Goal: Task Accomplishment & Management: Use online tool/utility

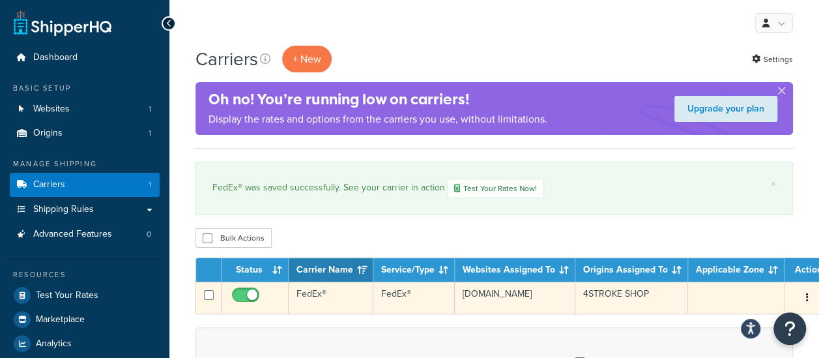
scroll to position [65, 0]
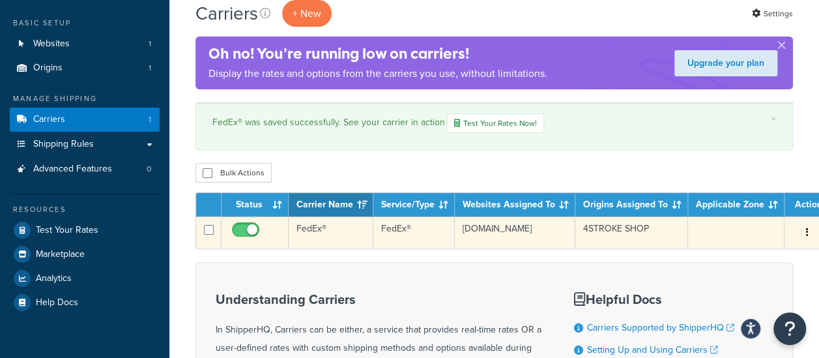
click at [317, 225] on td "FedEx®" at bounding box center [331, 232] width 85 height 32
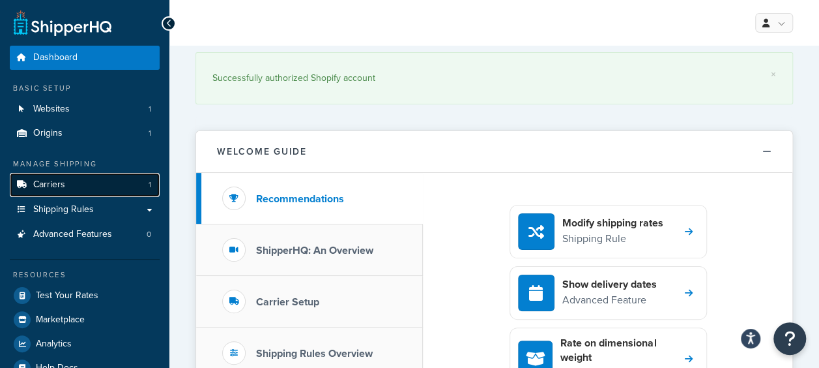
click at [38, 188] on span "Carriers" at bounding box center [49, 184] width 32 height 11
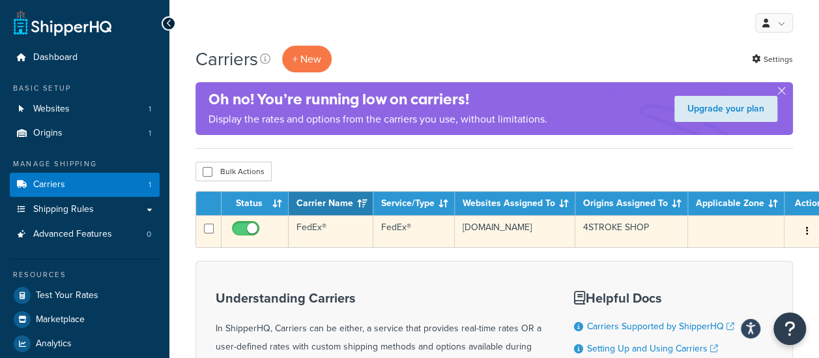
click at [410, 229] on td "FedEx®" at bounding box center [413, 231] width 81 height 32
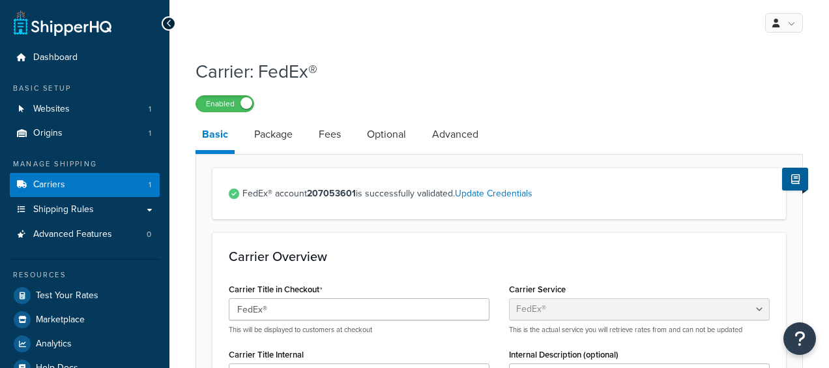
select select "fedEx"
select select "REGULAR_PICKUP"
select select "YOUR_PACKAGING"
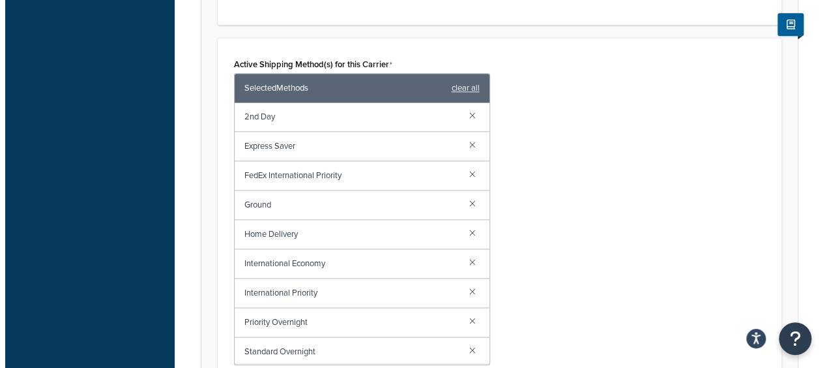
scroll to position [840, 0]
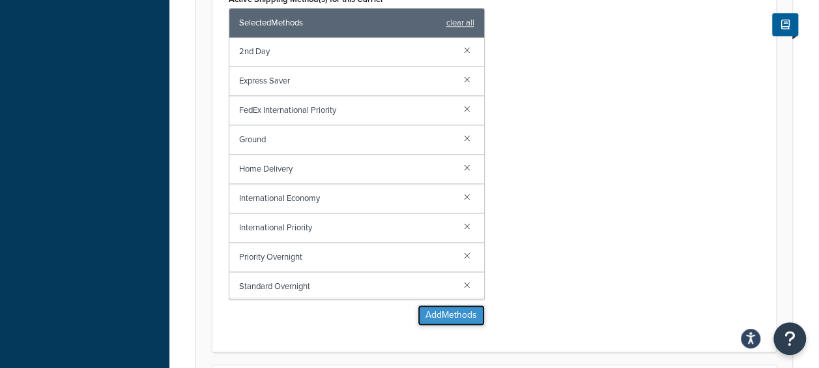
click at [447, 317] on button "Add Methods" at bounding box center [451, 314] width 67 height 21
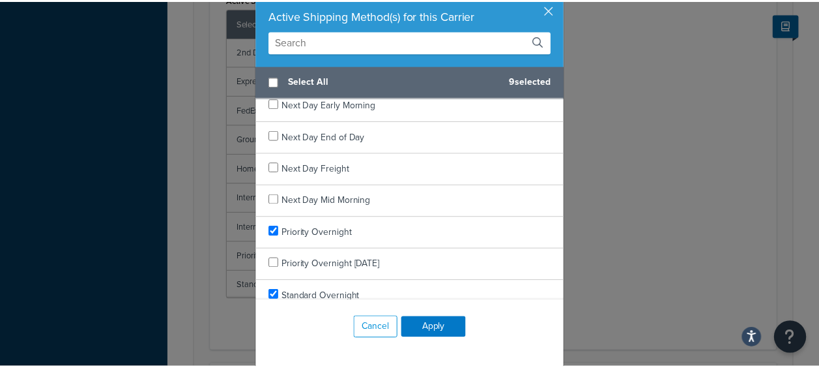
scroll to position [1129, 0]
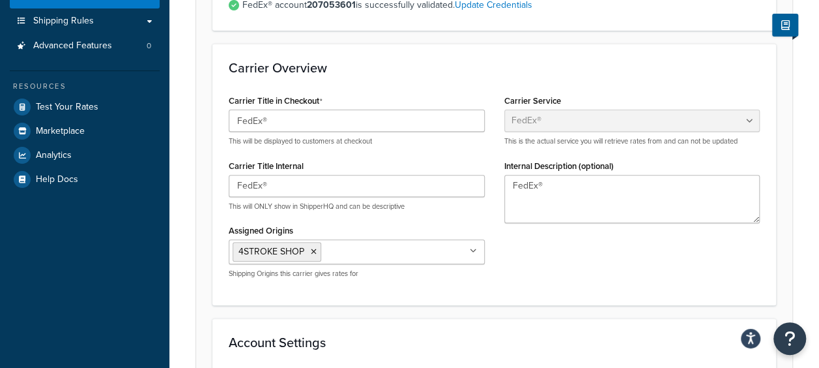
scroll to position [0, 0]
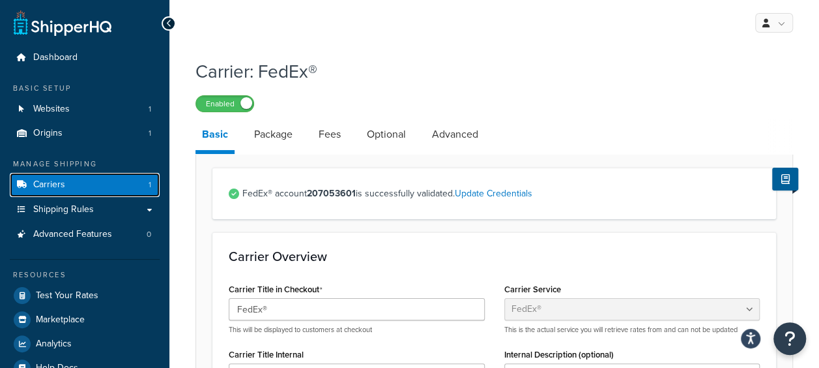
click at [76, 184] on link "Carriers 1" at bounding box center [85, 185] width 150 height 24
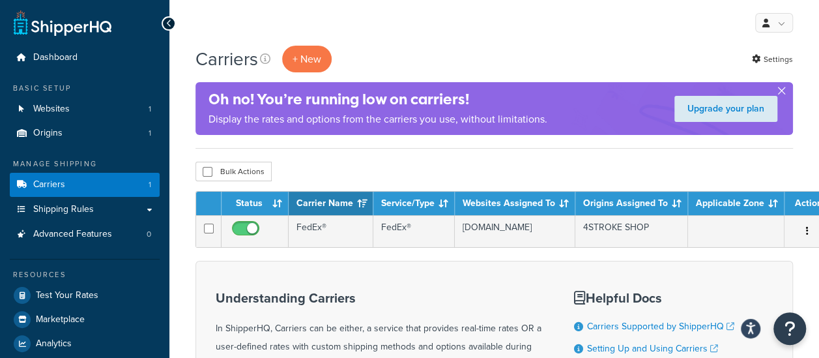
click at [780, 92] on button "button" at bounding box center [781, 93] width 3 height 3
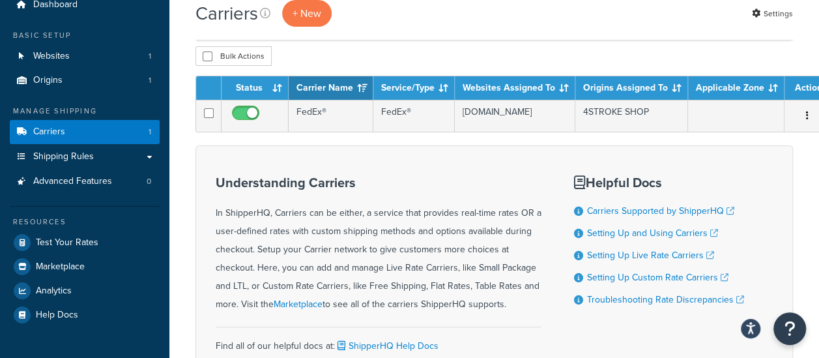
scroll to position [65, 0]
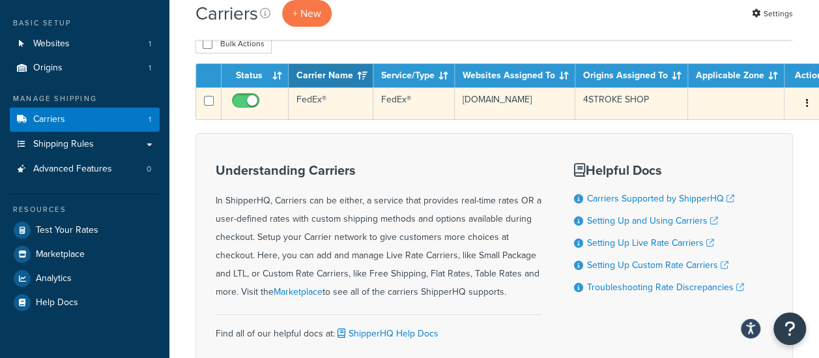
click at [623, 100] on td "4STROKE SHOP" at bounding box center [631, 103] width 113 height 32
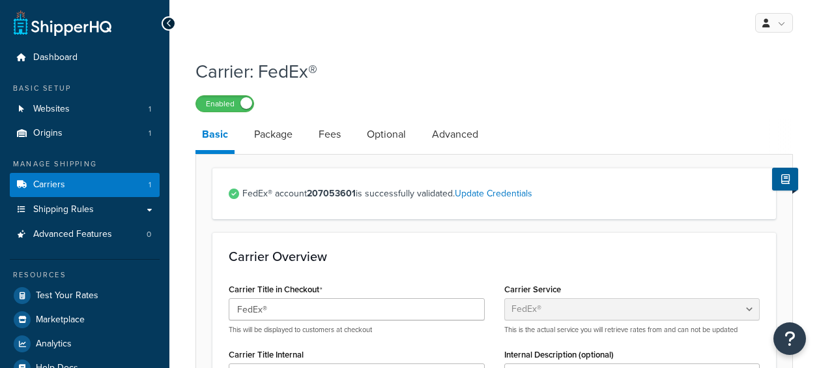
select select "fedEx"
select select "REGULAR_PICKUP"
select select "YOUR_PACKAGING"
click at [274, 132] on link "Package" at bounding box center [273, 134] width 51 height 31
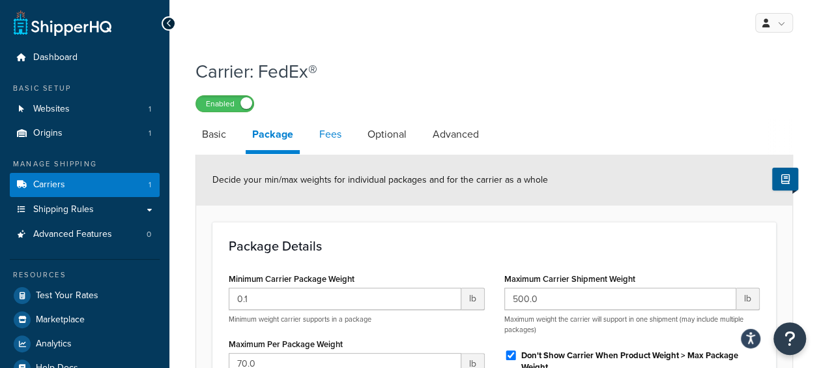
click at [336, 136] on link "Fees" at bounding box center [330, 134] width 35 height 31
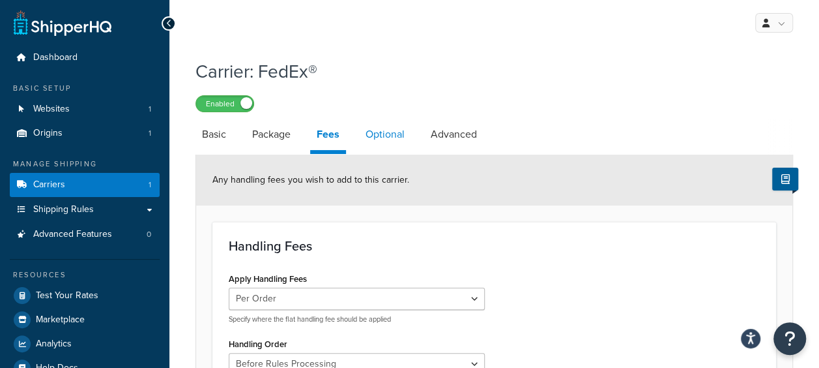
click at [397, 136] on link "Optional" at bounding box center [385, 134] width 52 height 31
select select "business"
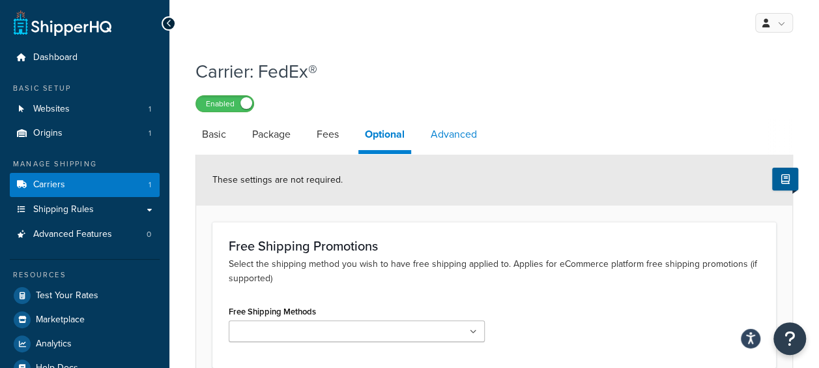
click at [455, 139] on link "Advanced" at bounding box center [453, 134] width 59 height 31
select select "false"
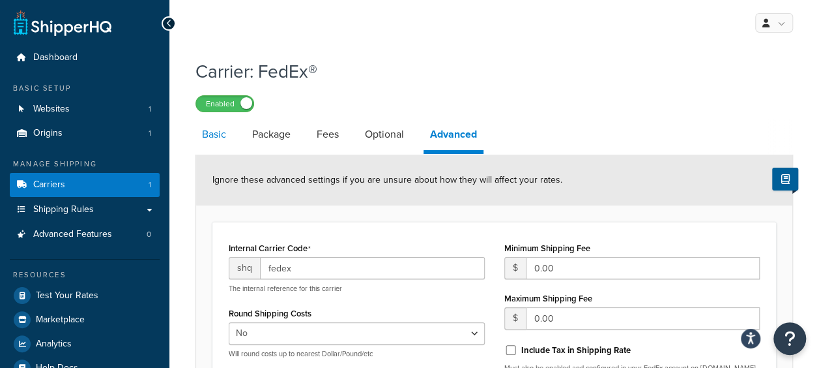
click at [224, 133] on link "Basic" at bounding box center [213, 134] width 37 height 31
select select "fedEx"
select select "REGULAR_PICKUP"
select select "YOUR_PACKAGING"
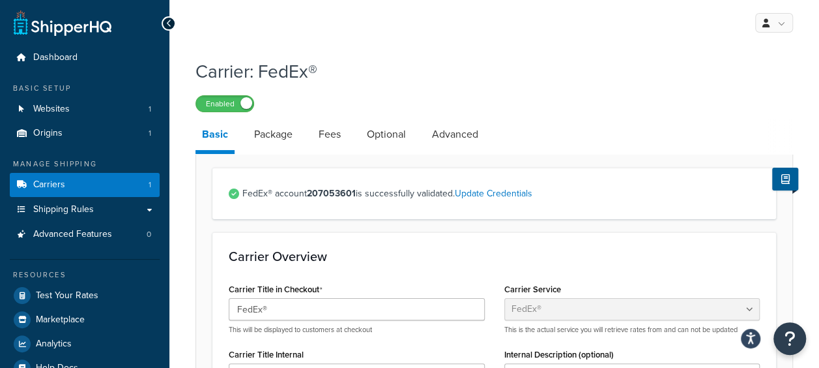
click at [175, 23] on div at bounding box center [169, 23] width 14 height 14
click at [171, 23] on icon at bounding box center [169, 23] width 6 height 9
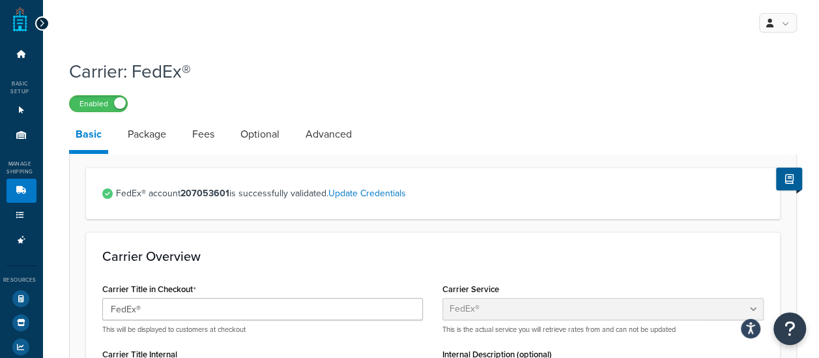
click at [44, 22] on div at bounding box center [42, 23] width 14 height 14
click at [36, 20] on div at bounding box center [42, 23] width 14 height 14
click at [44, 25] on div at bounding box center [42, 23] width 14 height 14
click at [39, 22] on icon at bounding box center [42, 23] width 6 height 9
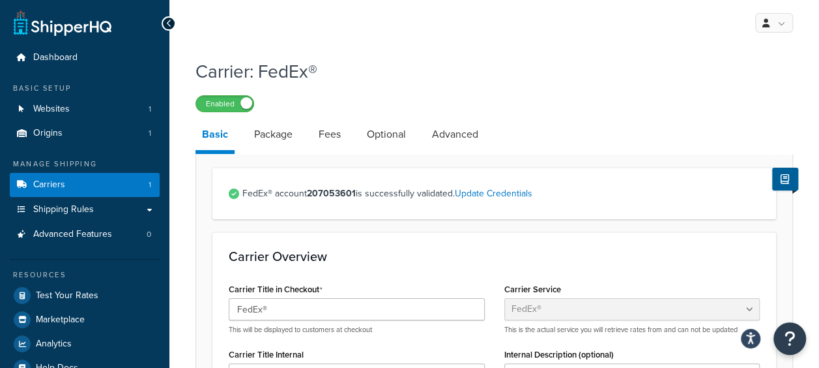
click at [38, 22] on link at bounding box center [63, 23] width 98 height 26
click at [483, 197] on link "Update Credentials" at bounding box center [494, 193] width 78 height 14
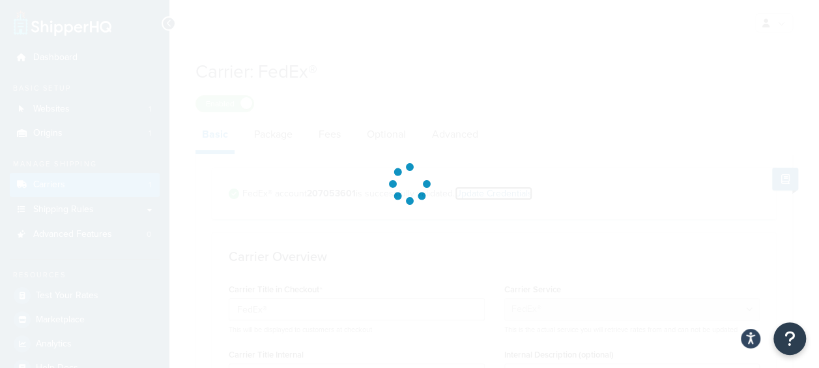
select select "US"
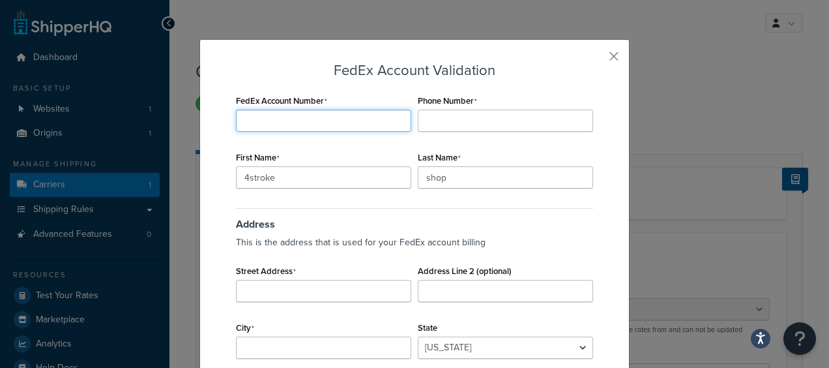
click at [267, 117] on input "FedEx Account Number" at bounding box center [323, 120] width 175 height 22
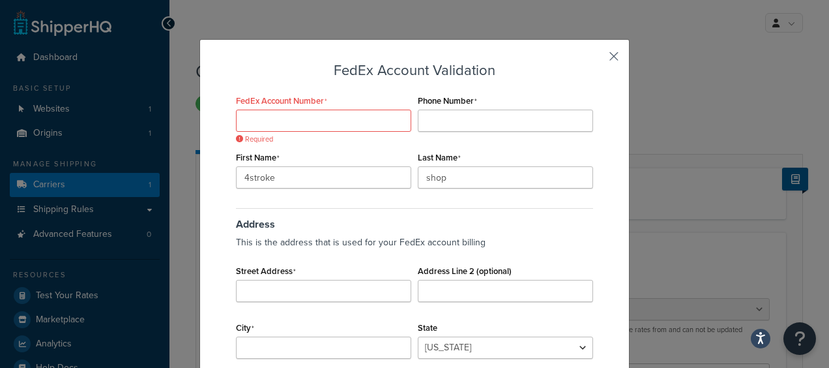
click at [596, 59] on button "button" at bounding box center [594, 60] width 3 height 3
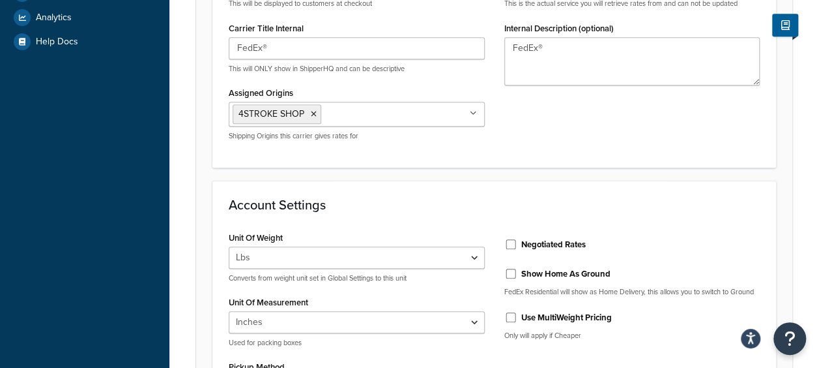
scroll to position [586, 0]
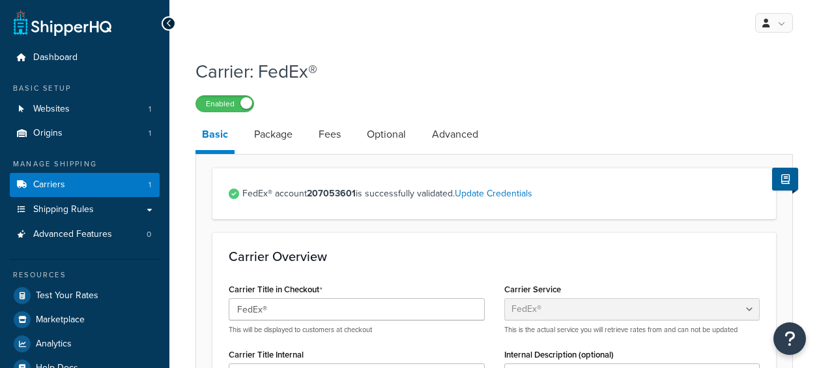
select select "fedEx"
select select "REGULAR_PICKUP"
select select "YOUR_PACKAGING"
click at [463, 133] on link "Advanced" at bounding box center [455, 134] width 59 height 31
select select "false"
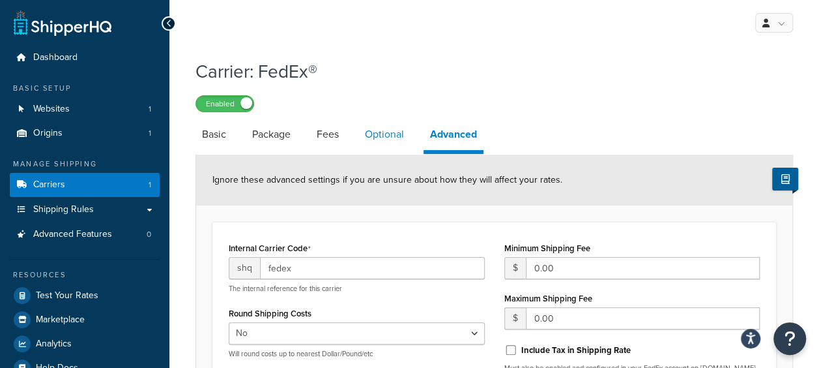
click at [392, 133] on link "Optional" at bounding box center [384, 134] width 52 height 31
select select "business"
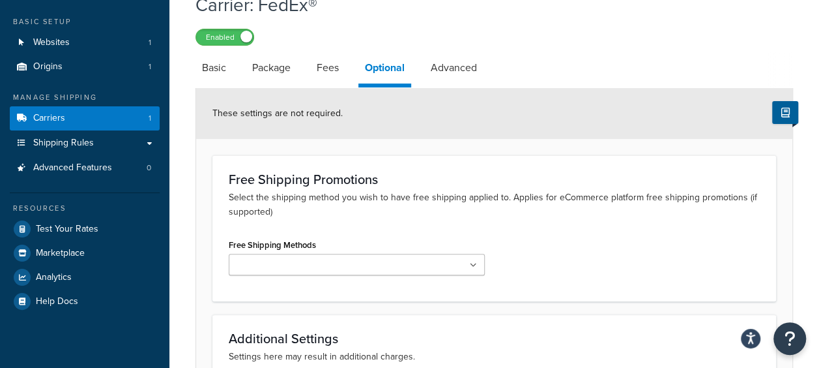
scroll to position [195, 0]
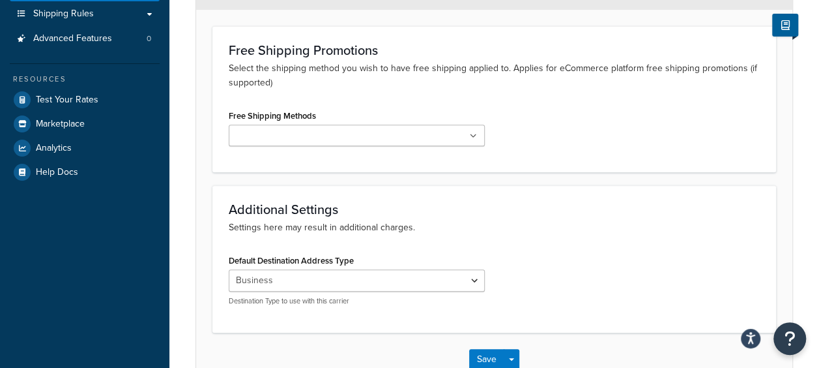
click at [358, 139] on ul at bounding box center [357, 135] width 256 height 22
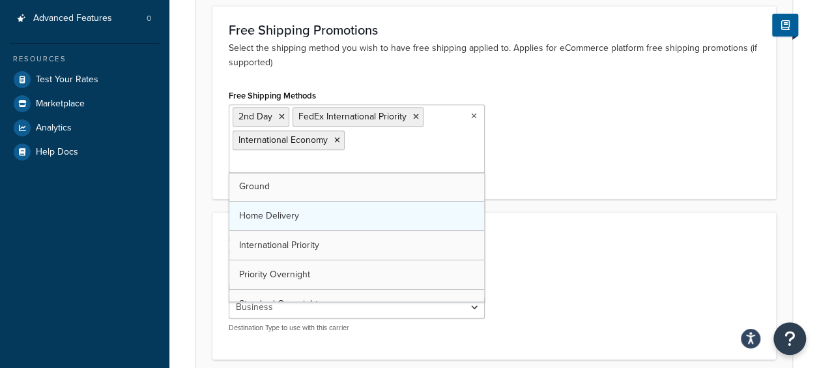
scroll to position [44, 0]
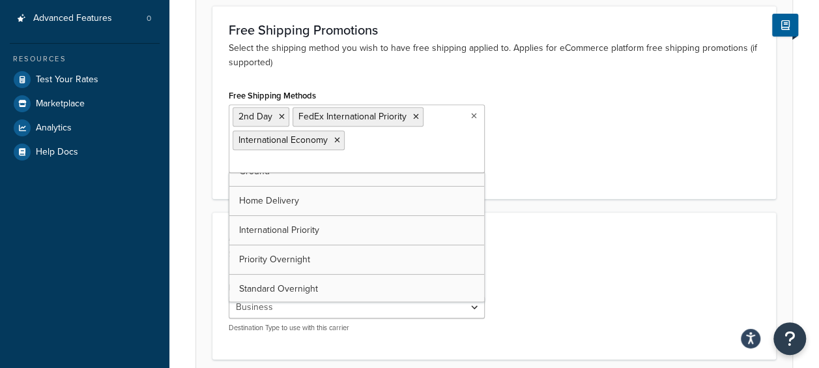
click at [525, 246] on div "Additional Settings Settings here may result in additional charges. Default Des…" at bounding box center [494, 285] width 564 height 147
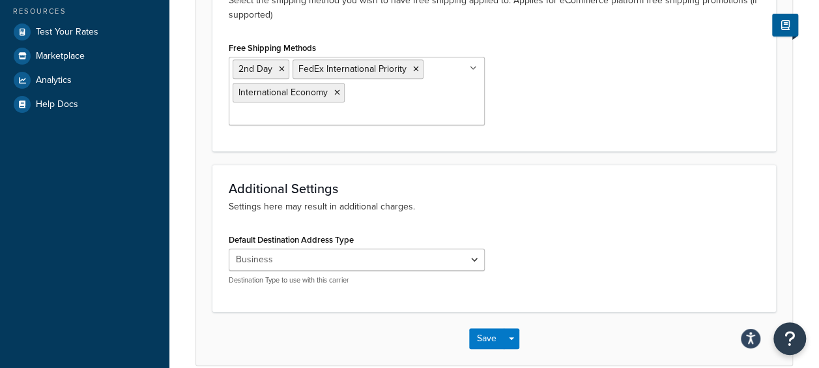
scroll to position [281, 0]
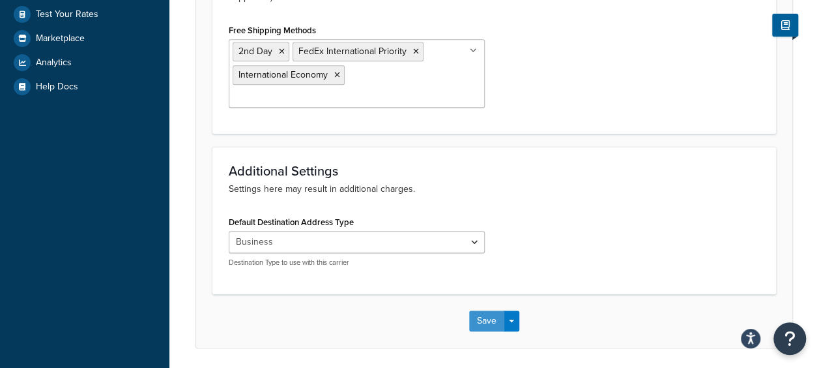
click at [498, 310] on button "Save" at bounding box center [486, 320] width 35 height 21
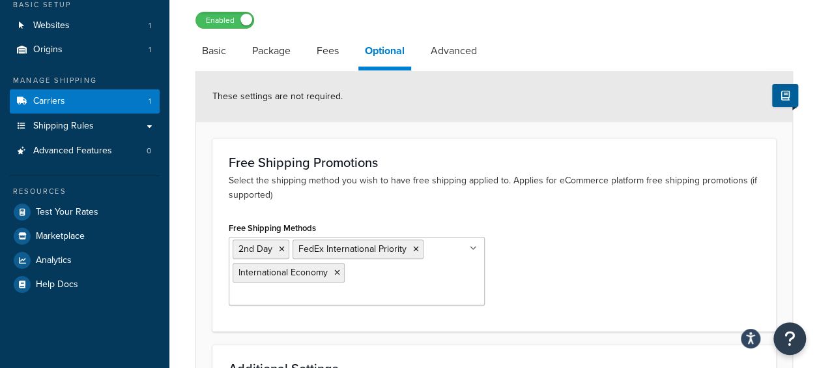
scroll to position [195, 0]
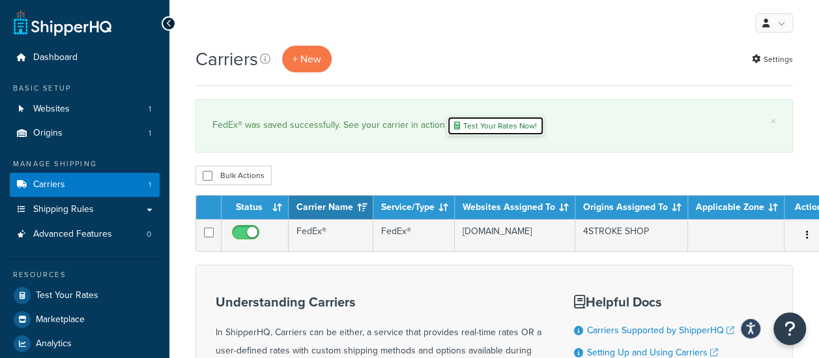
click at [474, 130] on link "Test Your Rates Now!" at bounding box center [495, 126] width 97 height 20
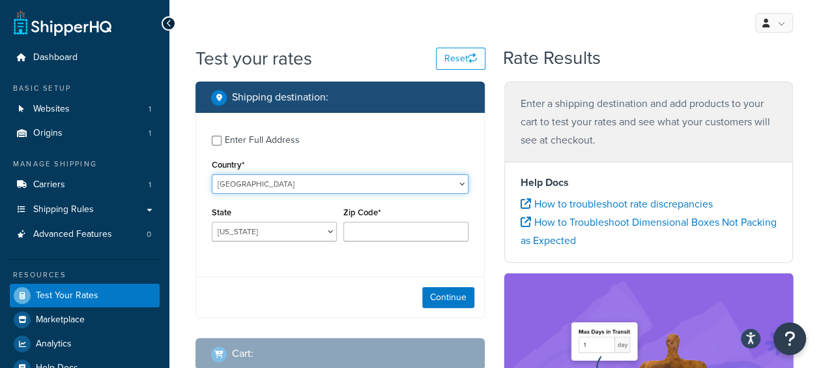
click at [259, 190] on select "[GEOGRAPHIC_DATA] [GEOGRAPHIC_DATA] [GEOGRAPHIC_DATA] [GEOGRAPHIC_DATA] [GEOGRA…" at bounding box center [340, 184] width 257 height 20
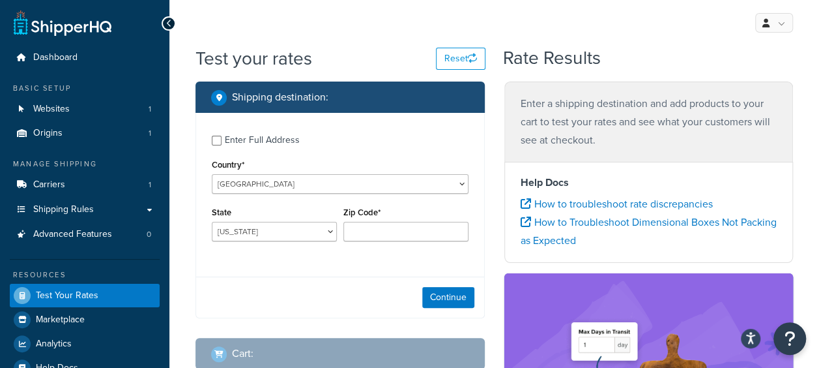
click at [240, 195] on div "Enter Full Address Country* [GEOGRAPHIC_DATA] [GEOGRAPHIC_DATA] [GEOGRAPHIC_DAT…" at bounding box center [340, 190] width 288 height 154
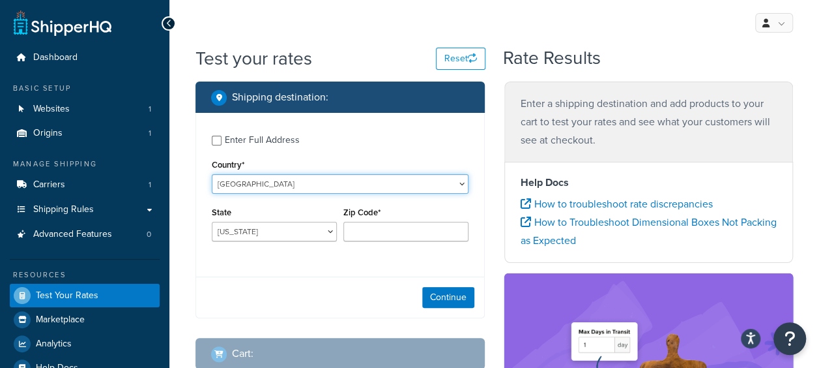
click at [245, 190] on select "[GEOGRAPHIC_DATA] [GEOGRAPHIC_DATA] [GEOGRAPHIC_DATA] [GEOGRAPHIC_DATA] [GEOGRA…" at bounding box center [340, 184] width 257 height 20
select select "SA"
click at [212, 174] on select "[GEOGRAPHIC_DATA] [GEOGRAPHIC_DATA] [GEOGRAPHIC_DATA] [GEOGRAPHIC_DATA] [GEOGRA…" at bounding box center [340, 184] width 257 height 20
type input "AL"
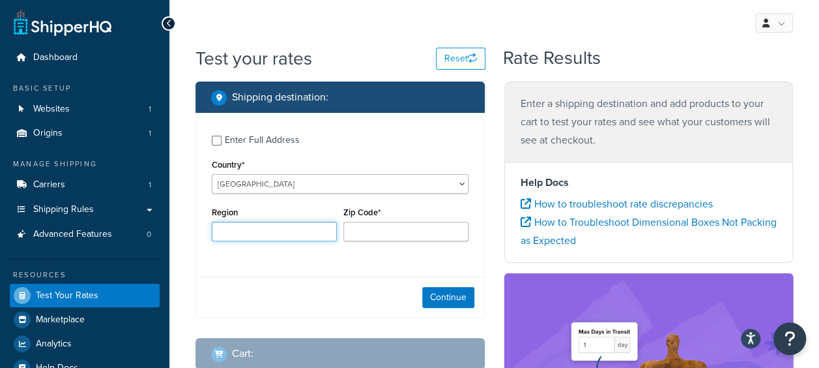
click at [298, 237] on input "Region" at bounding box center [274, 232] width 125 height 20
click at [217, 270] on div "Enter Full Address Country* [GEOGRAPHIC_DATA] [GEOGRAPHIC_DATA] [GEOGRAPHIC_DAT…" at bounding box center [339, 215] width 289 height 205
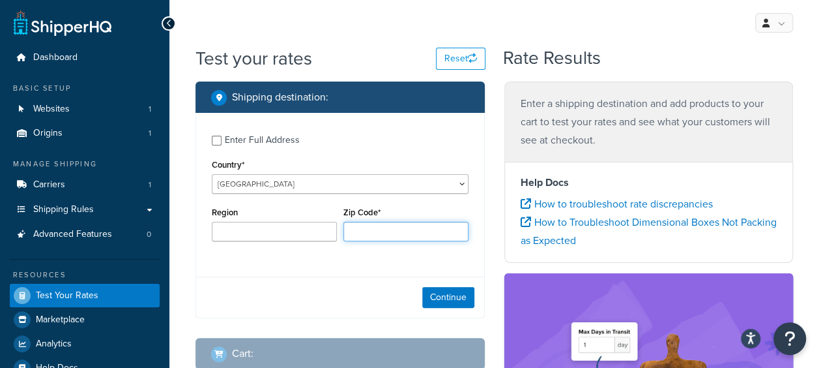
click at [376, 237] on input "Zip Code*" at bounding box center [405, 232] width 125 height 20
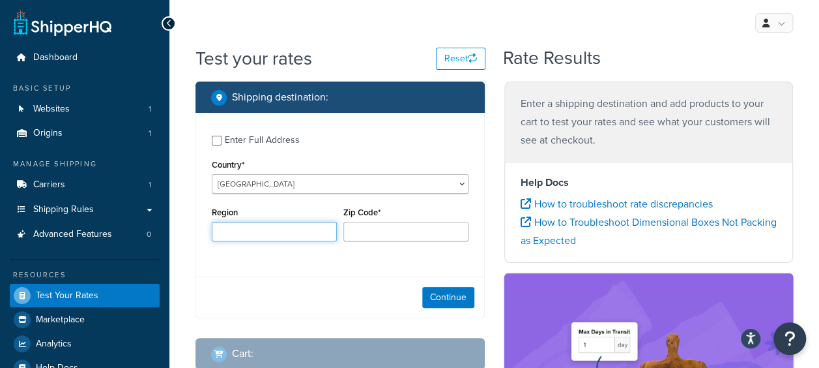
click at [300, 237] on input "Region" at bounding box center [274, 232] width 125 height 20
click at [255, 205] on div "Region" at bounding box center [274, 222] width 125 height 38
click at [215, 139] on input "Enter Full Address" at bounding box center [217, 141] width 10 height 10
checkbox input "true"
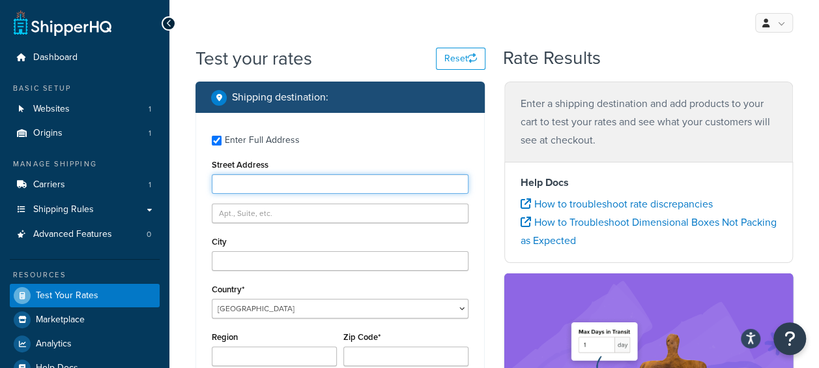
click at [263, 185] on input "Street Address" at bounding box center [340, 184] width 257 height 20
type input "[PERSON_NAME]"
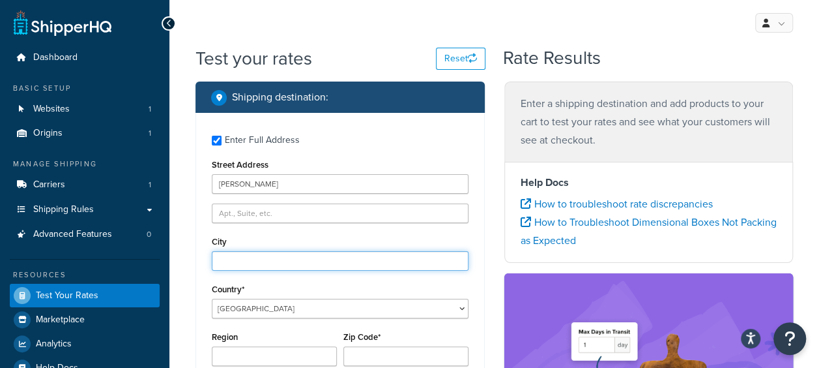
type input "Dammam"
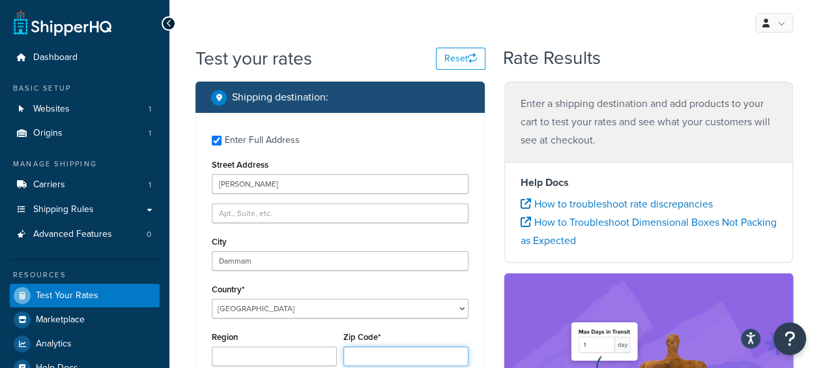
type input "32424"
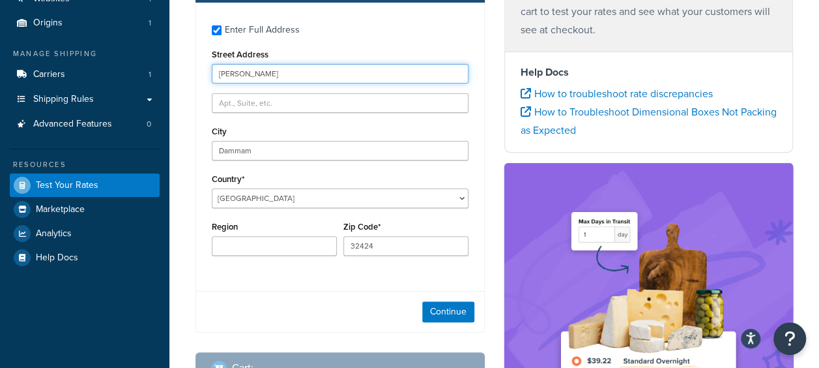
scroll to position [130, 0]
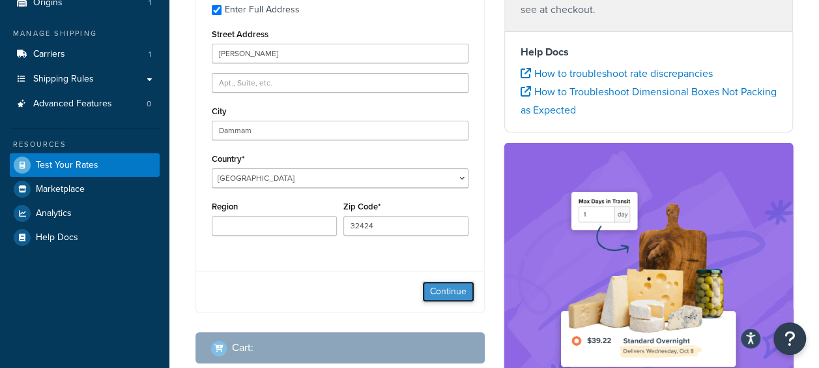
click at [434, 289] on button "Continue" at bounding box center [448, 291] width 52 height 21
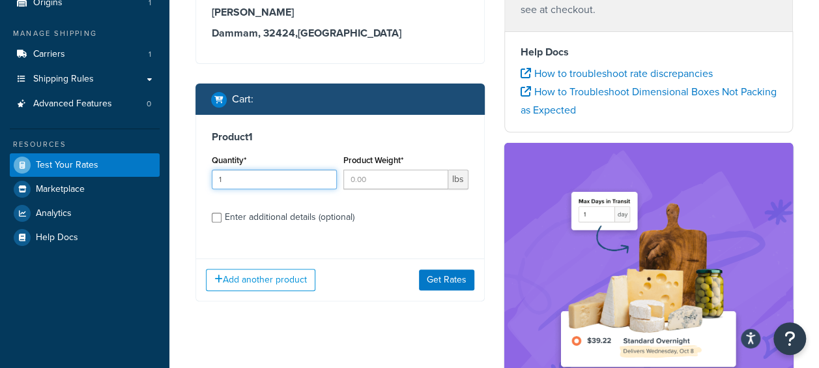
click at [325, 174] on input "1" at bounding box center [274, 179] width 125 height 20
click at [325, 174] on input "2" at bounding box center [274, 179] width 125 height 20
type input "3"
click at [325, 174] on input "3" at bounding box center [274, 179] width 125 height 20
click at [435, 175] on input "1" at bounding box center [395, 179] width 105 height 20
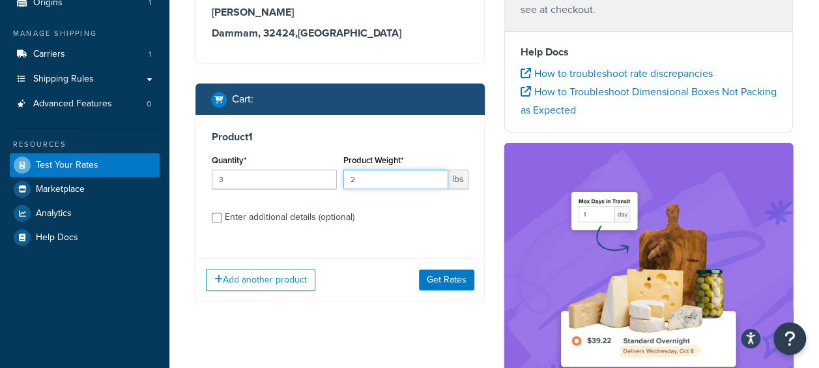
click at [435, 175] on input "2" at bounding box center [395, 179] width 105 height 20
click at [435, 175] on input "3" at bounding box center [395, 179] width 105 height 20
type input "4"
click at [435, 175] on input "4" at bounding box center [395, 179] width 105 height 20
click at [437, 274] on button "Get Rates" at bounding box center [446, 279] width 55 height 21
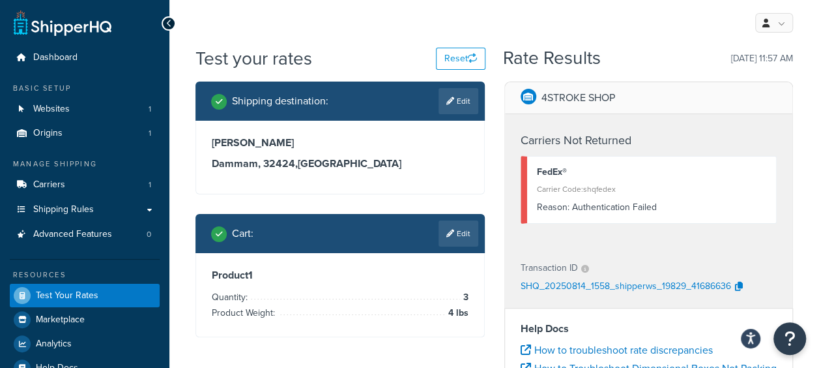
scroll to position [65, 0]
